Goal: Task Accomplishment & Management: Use online tool/utility

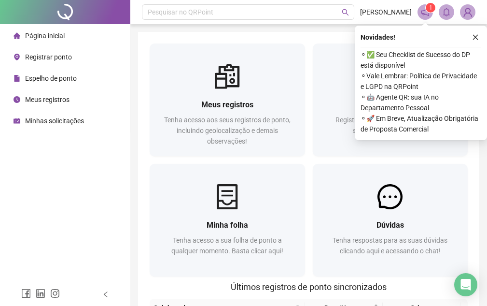
drag, startPoint x: 0, startPoint y: 0, endPoint x: 358, endPoint y: 72, distance: 365.2
click at [349, 80] on div at bounding box center [391, 76] width 156 height 25
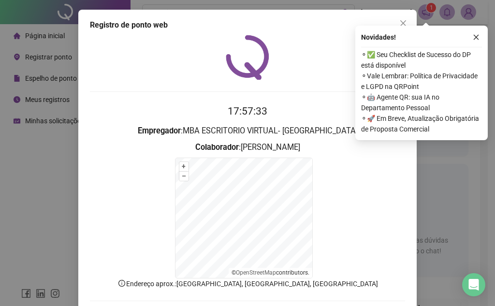
scroll to position [47, 0]
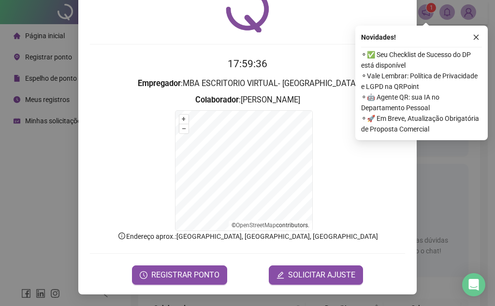
click at [473, 27] on div "Novidades ! ⚬ ✅ Seu Checklist de Sucesso do DP está disponível ⚬ Vale Lembrar: …" at bounding box center [421, 83] width 132 height 114
click at [474, 35] on icon "close" at bounding box center [475, 37] width 5 height 5
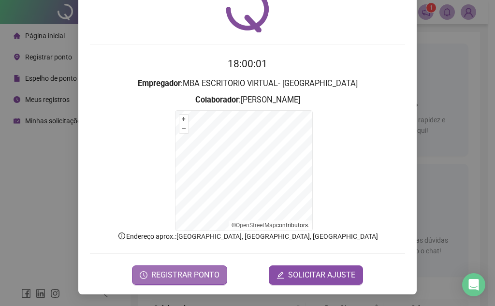
click at [181, 271] on span "REGISTRAR PONTO" at bounding box center [185, 275] width 68 height 12
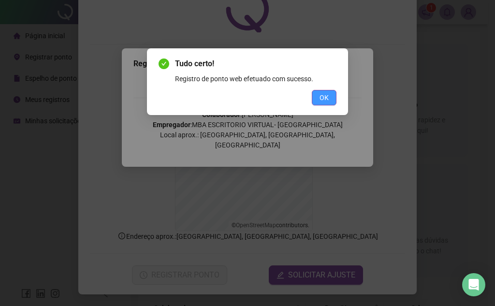
click at [319, 93] on span "OK" at bounding box center [323, 97] width 9 height 11
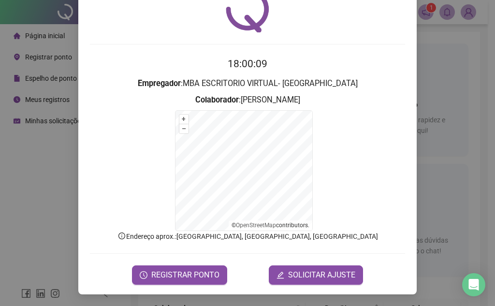
click at [196, 287] on div "Registro de ponto web 18:00:09 Empregador : MBA ESCRITORIO VIRTUAL- PITUBA Cola…" at bounding box center [247, 128] width 338 height 332
click at [195, 280] on span "REGISTRAR PONTO" at bounding box center [185, 275] width 68 height 12
